Goal: Task Accomplishment & Management: Manage account settings

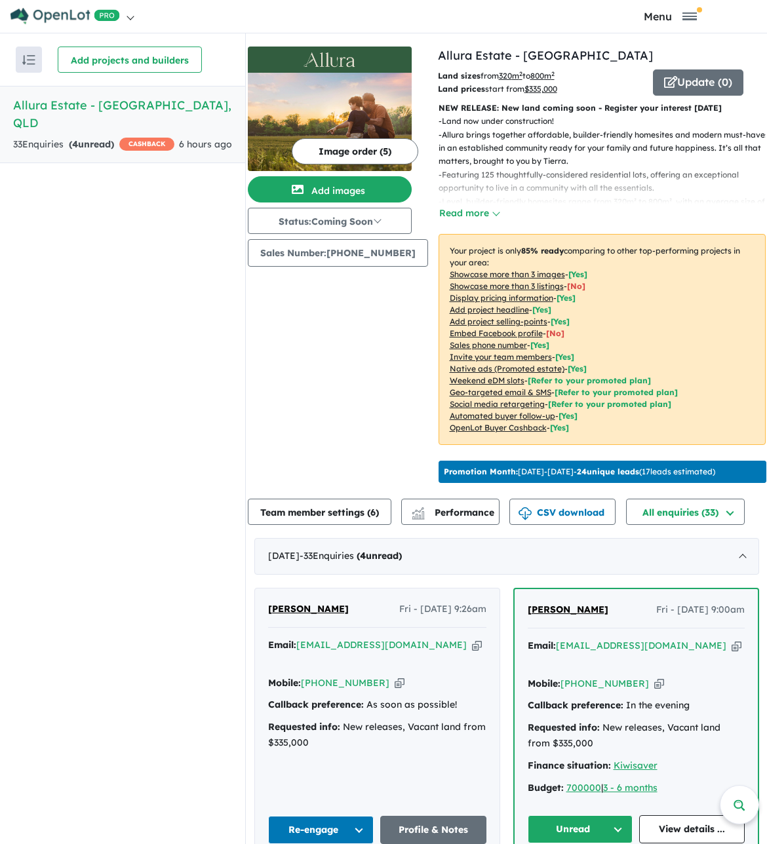
scroll to position [393, 0]
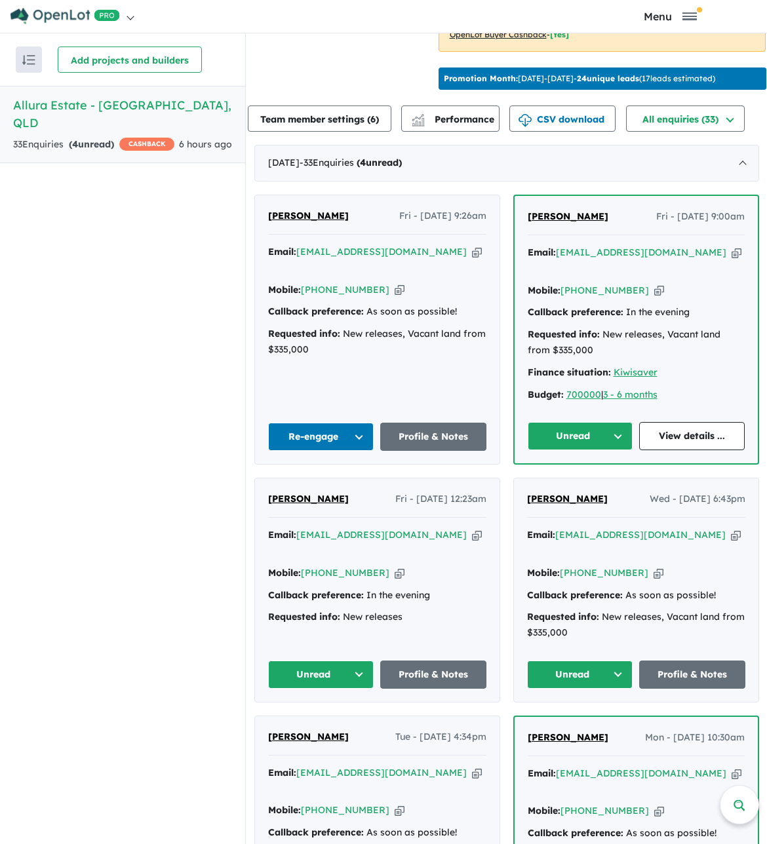
click at [579, 433] on button "Unread" at bounding box center [581, 436] width 106 height 28
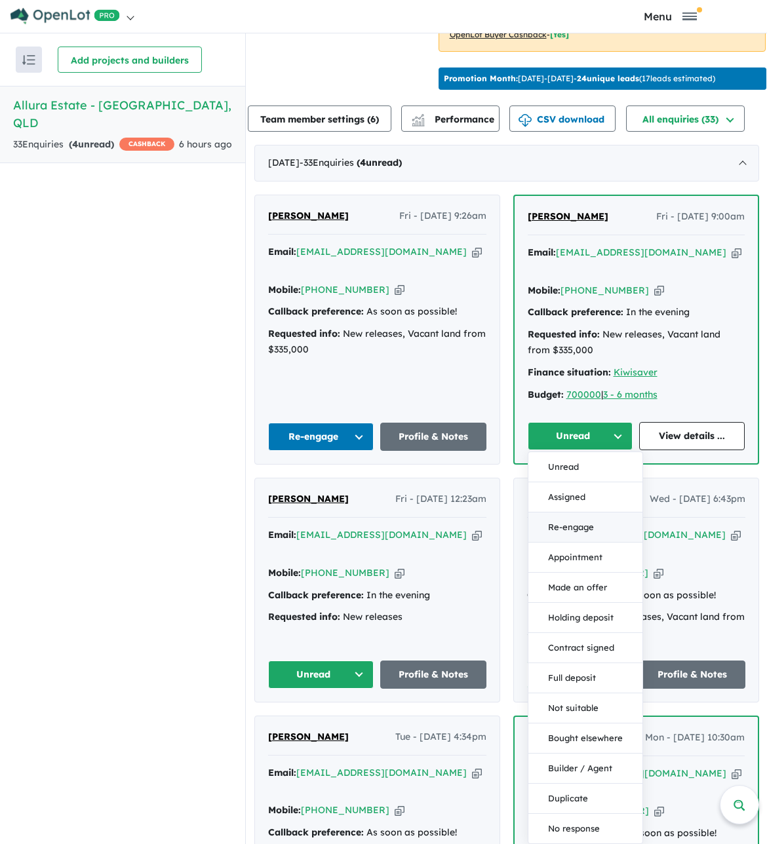
click at [589, 527] on button "Re-engage" at bounding box center [585, 527] width 114 height 30
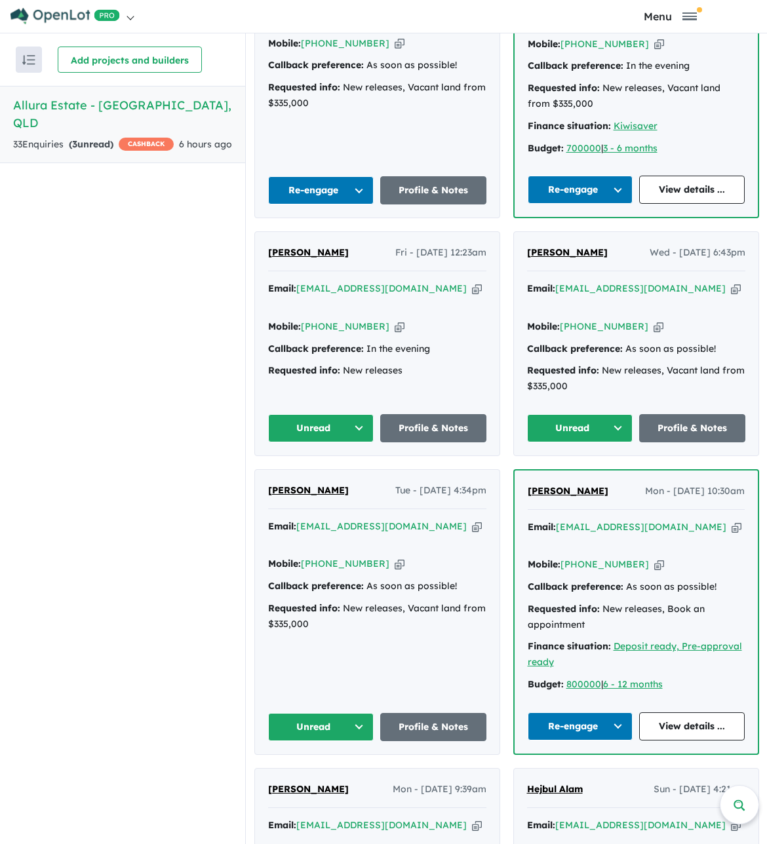
scroll to position [655, 0]
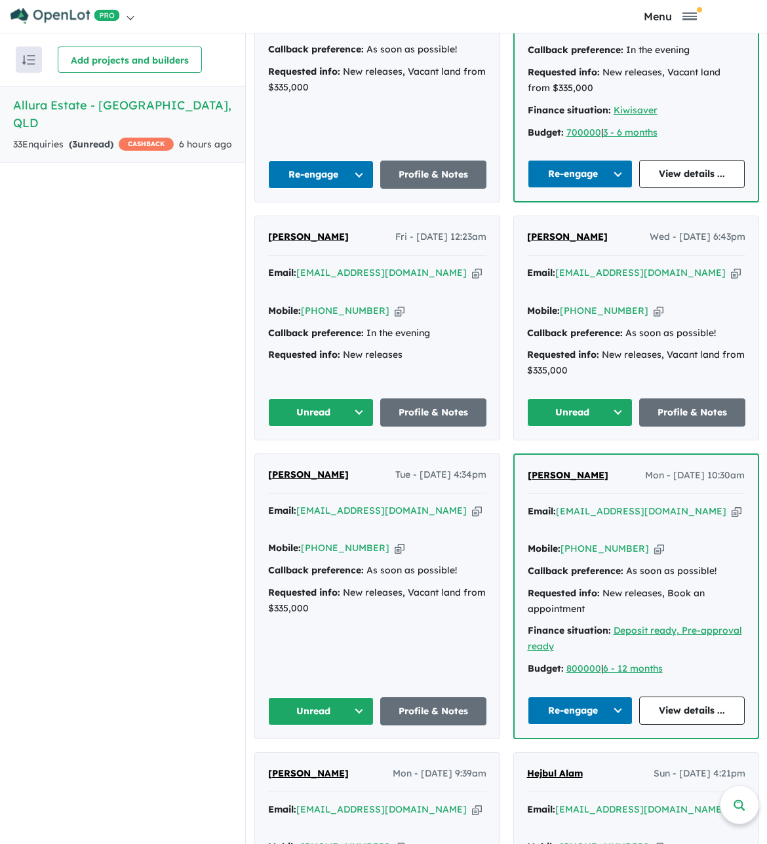
click at [560, 398] on button "Unread" at bounding box center [580, 412] width 106 height 28
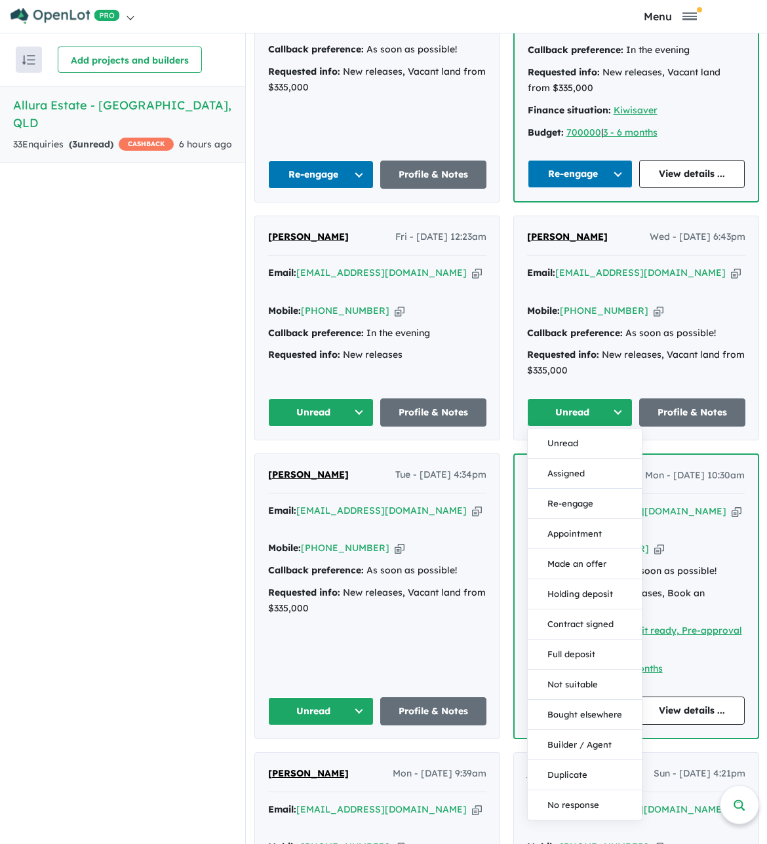
drag, startPoint x: 596, startPoint y: 485, endPoint x: 590, endPoint y: 478, distance: 8.4
click at [595, 489] on button "Re-engage" at bounding box center [585, 504] width 114 height 30
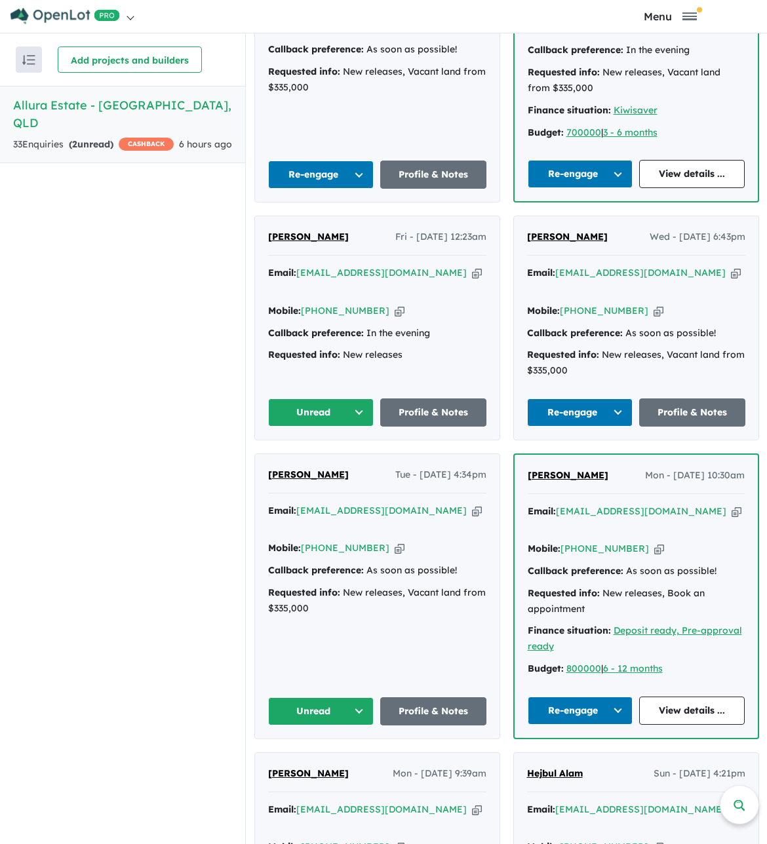
click at [306, 398] on button "Unread" at bounding box center [321, 412] width 106 height 28
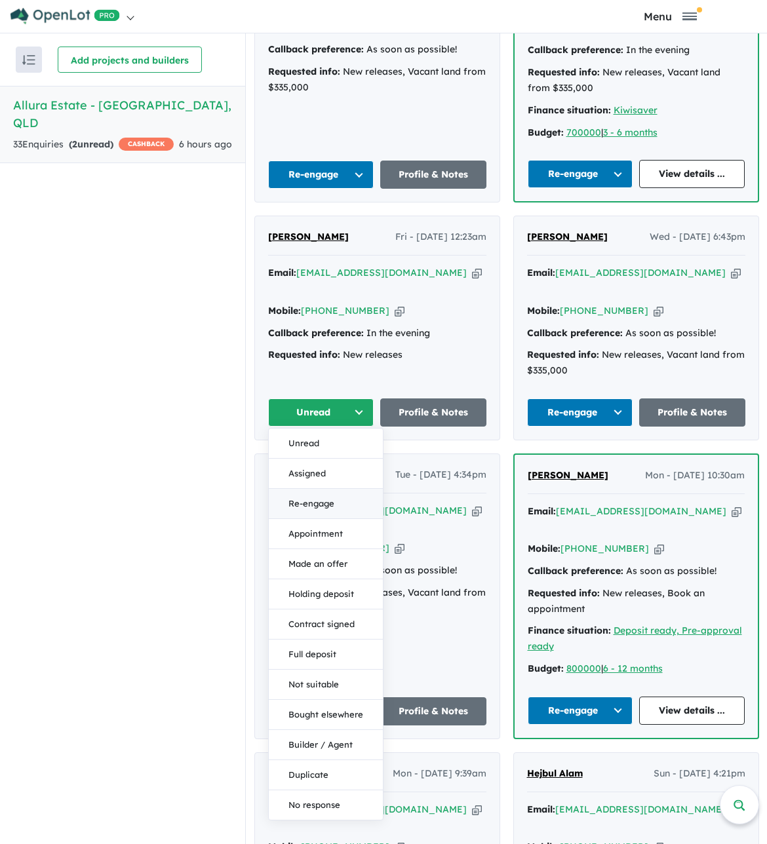
click at [337, 489] on button "Re-engage" at bounding box center [326, 504] width 114 height 30
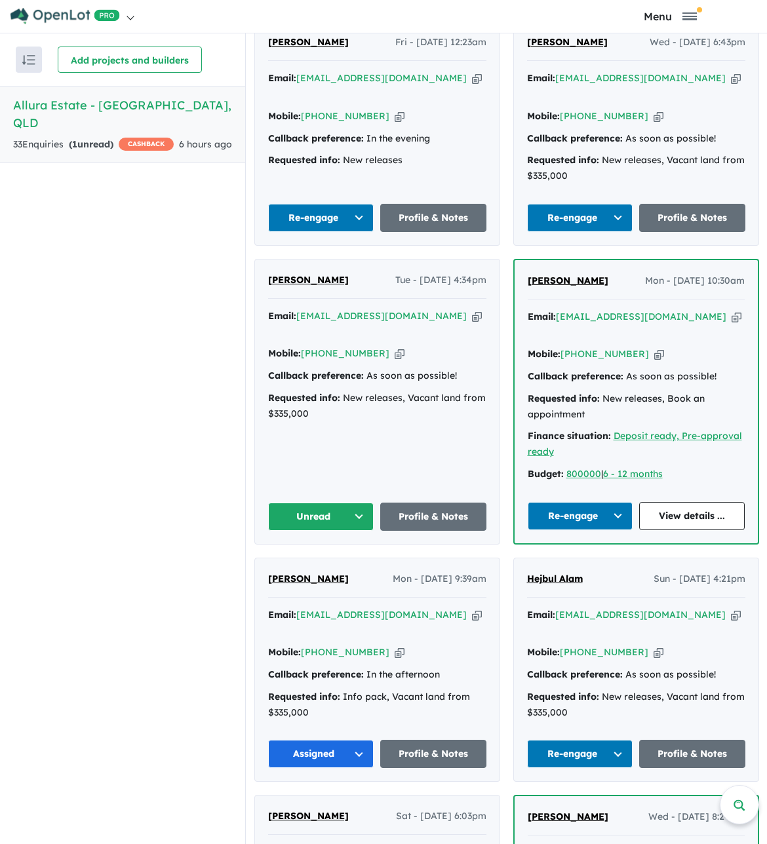
scroll to position [852, 0]
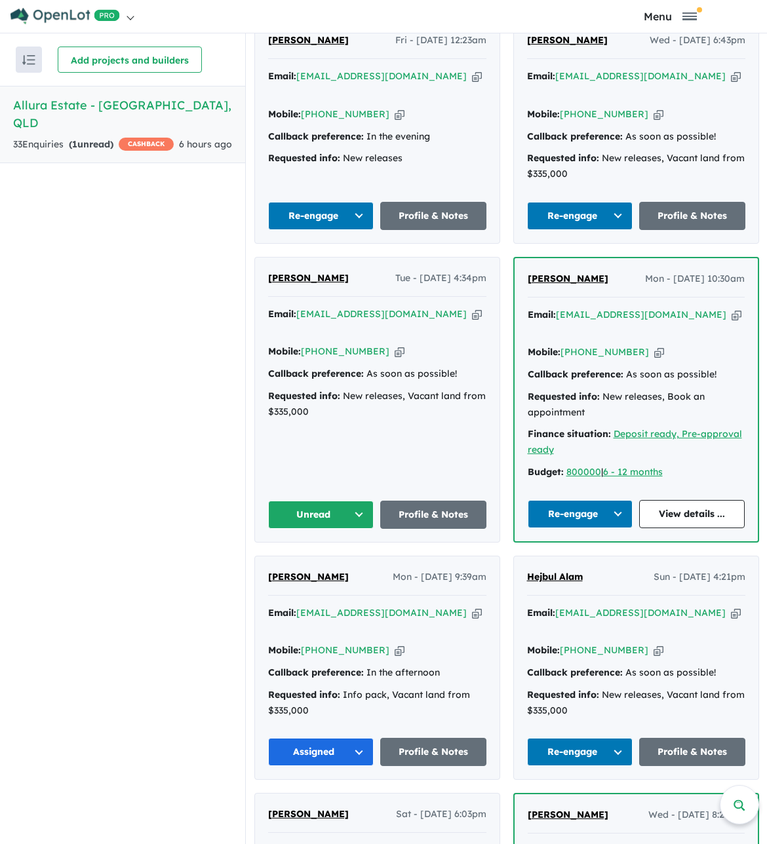
click at [322, 501] on button "Unread" at bounding box center [321, 515] width 106 height 28
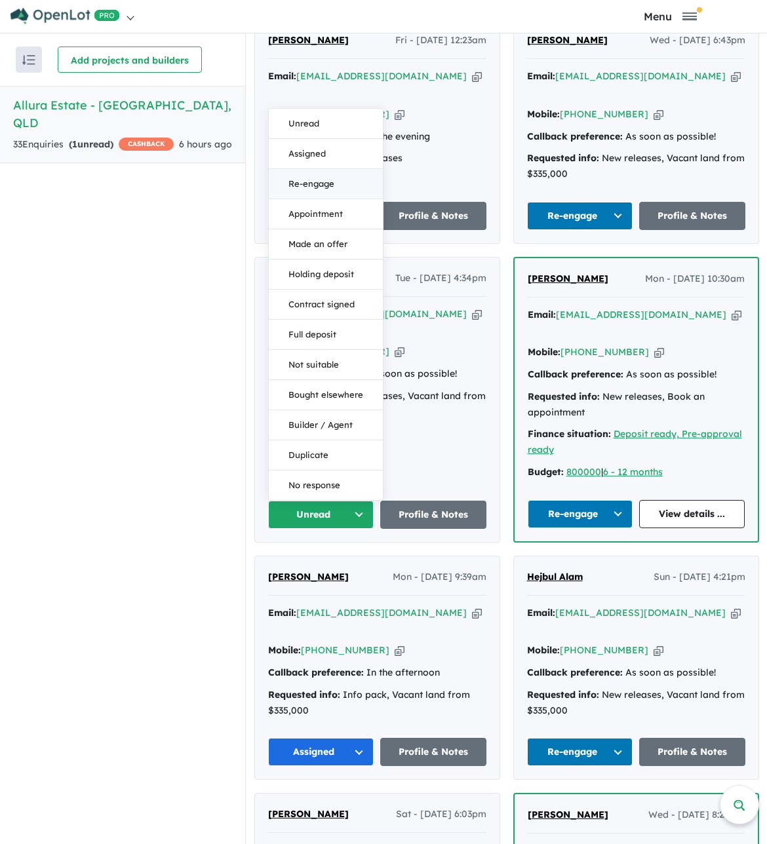
click at [301, 169] on button "Re-engage" at bounding box center [326, 184] width 114 height 30
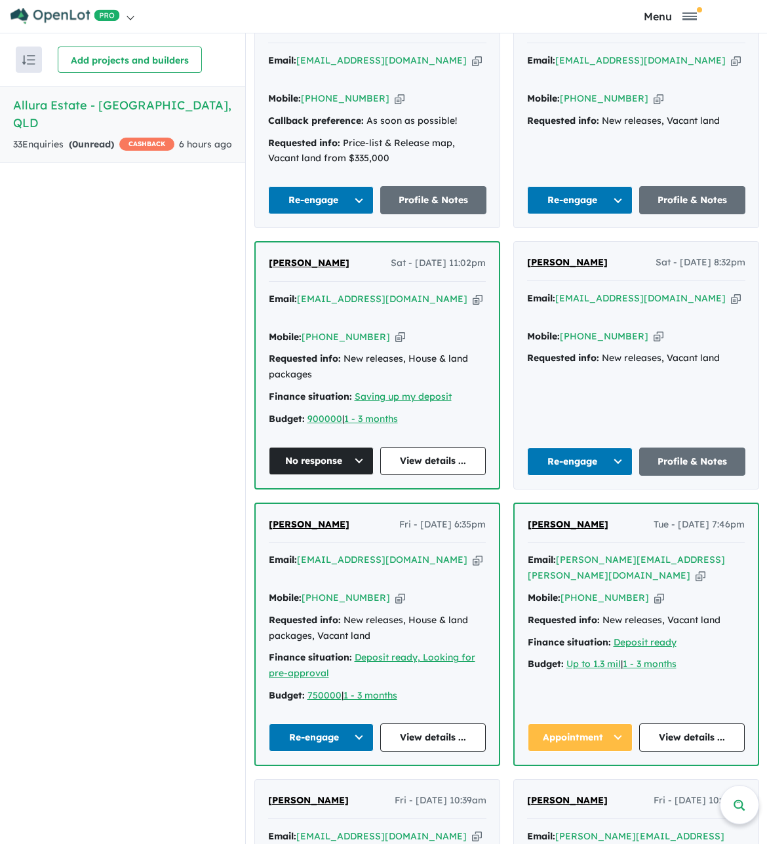
scroll to position [3801, 0]
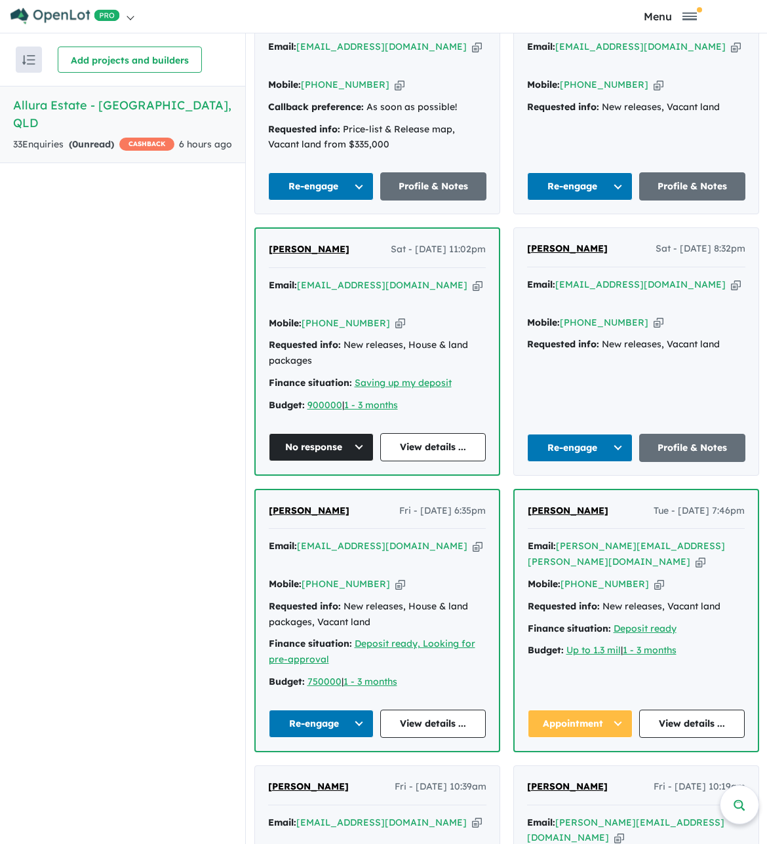
click at [587, 434] on button "Re-engage" at bounding box center [580, 448] width 106 height 28
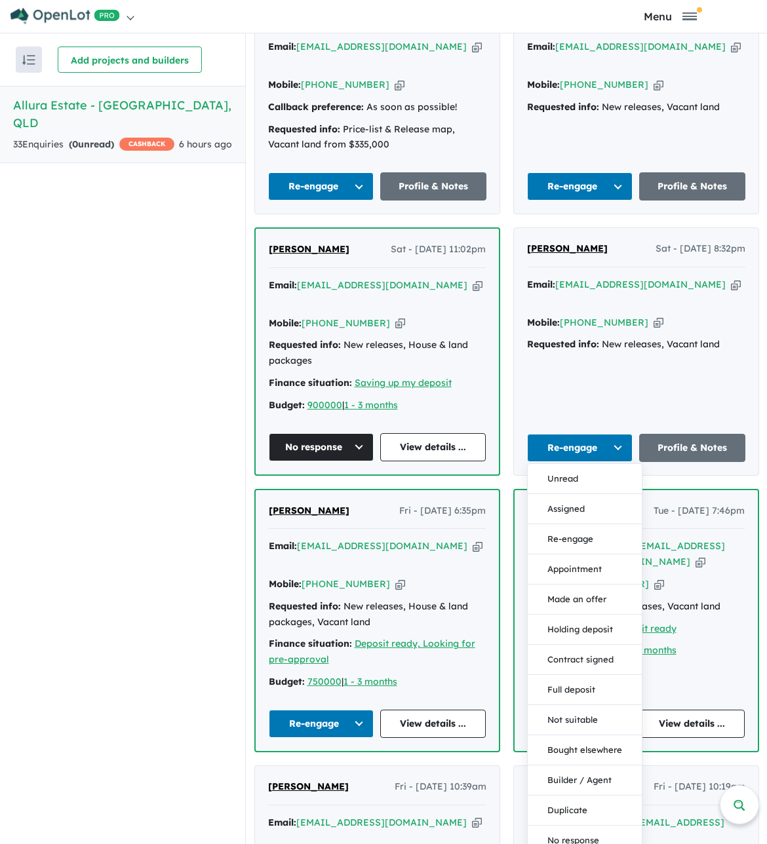
click at [554, 235] on div "Eden Wang Sat - 13/09/2025, 8:32pm Email: 2026397036@qq.com Copied! Mobile: +61…" at bounding box center [636, 351] width 244 height 246
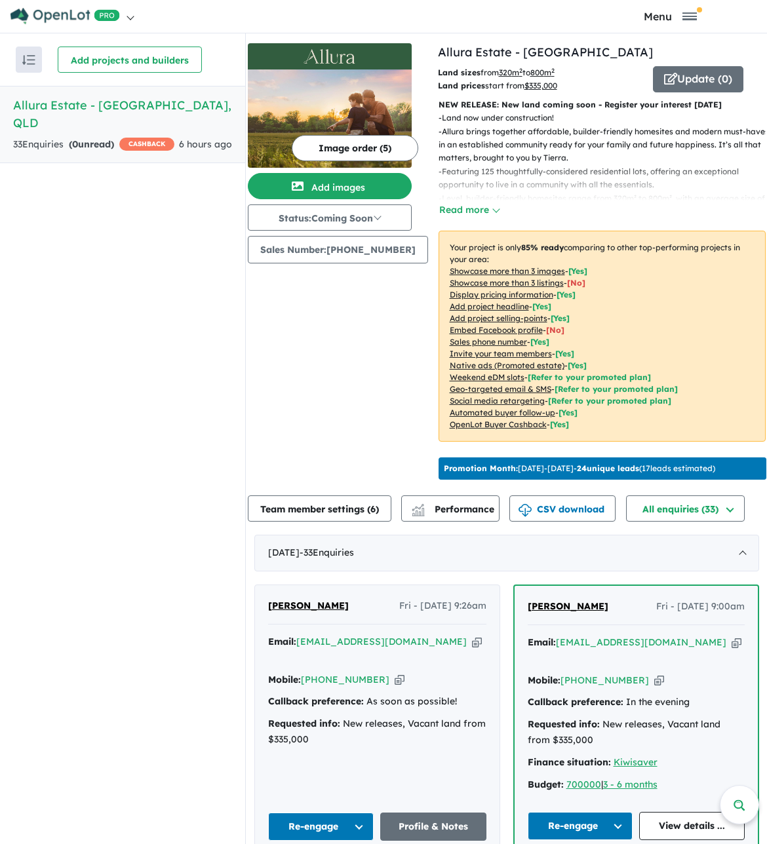
scroll to position [0, 0]
